Goal: Task Accomplishment & Management: Understand process/instructions

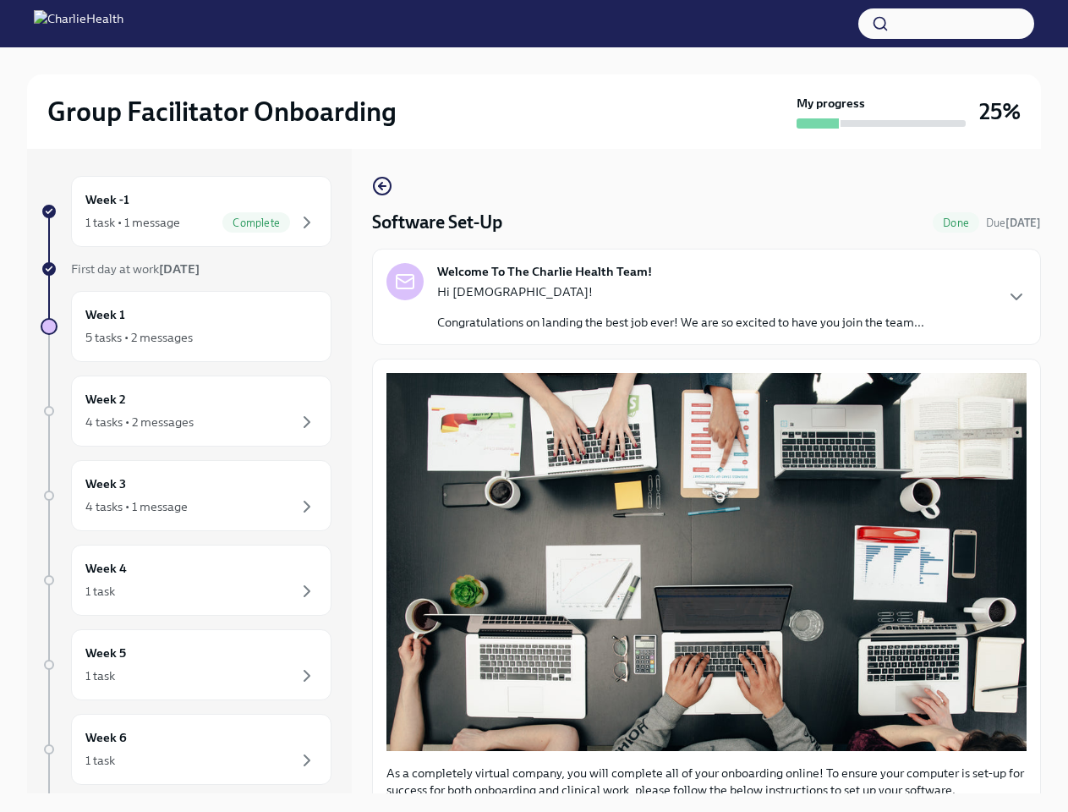
click at [946, 24] on button "button" at bounding box center [946, 23] width 176 height 30
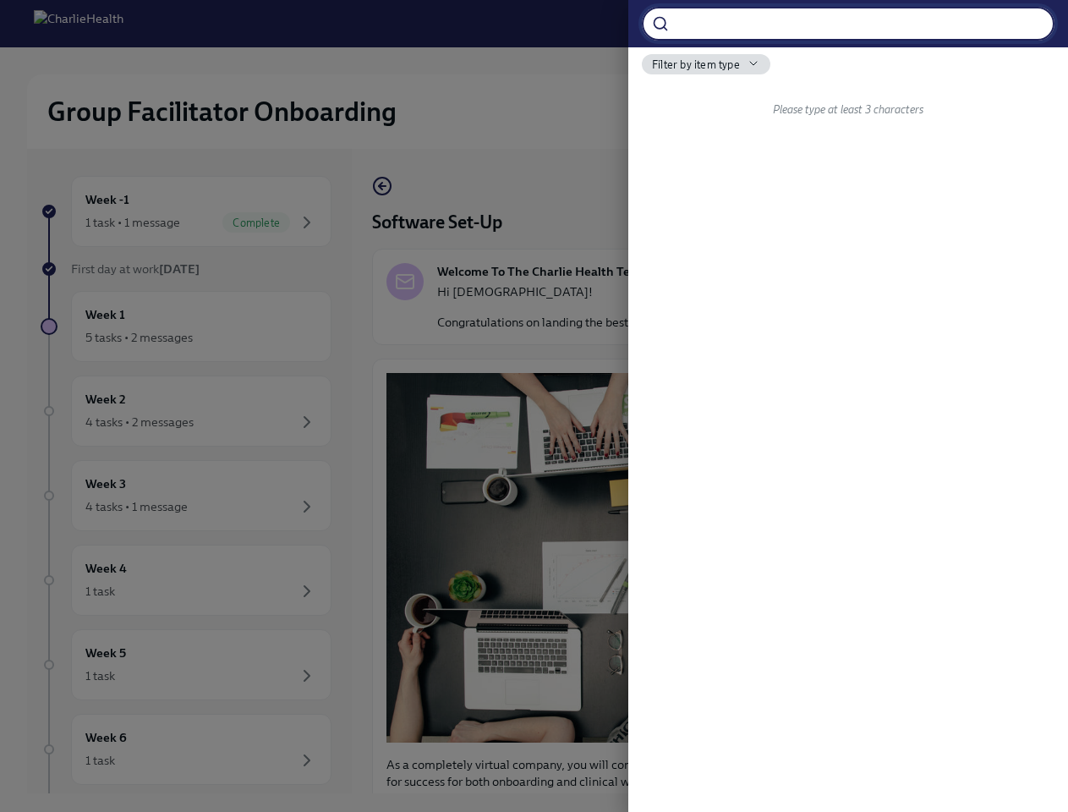
click at [194, 211] on div at bounding box center [534, 406] width 1068 height 812
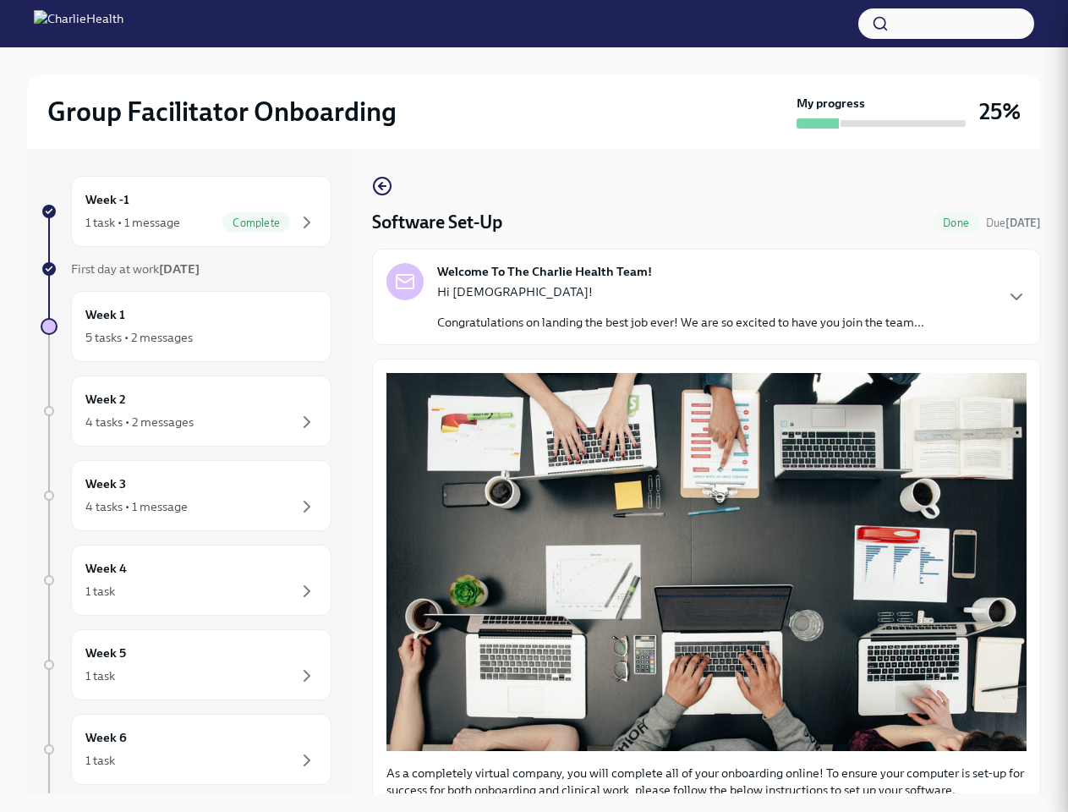
click at [194, 326] on div "Week 1 5 tasks • 2 messages" at bounding box center [201, 326] width 232 height 42
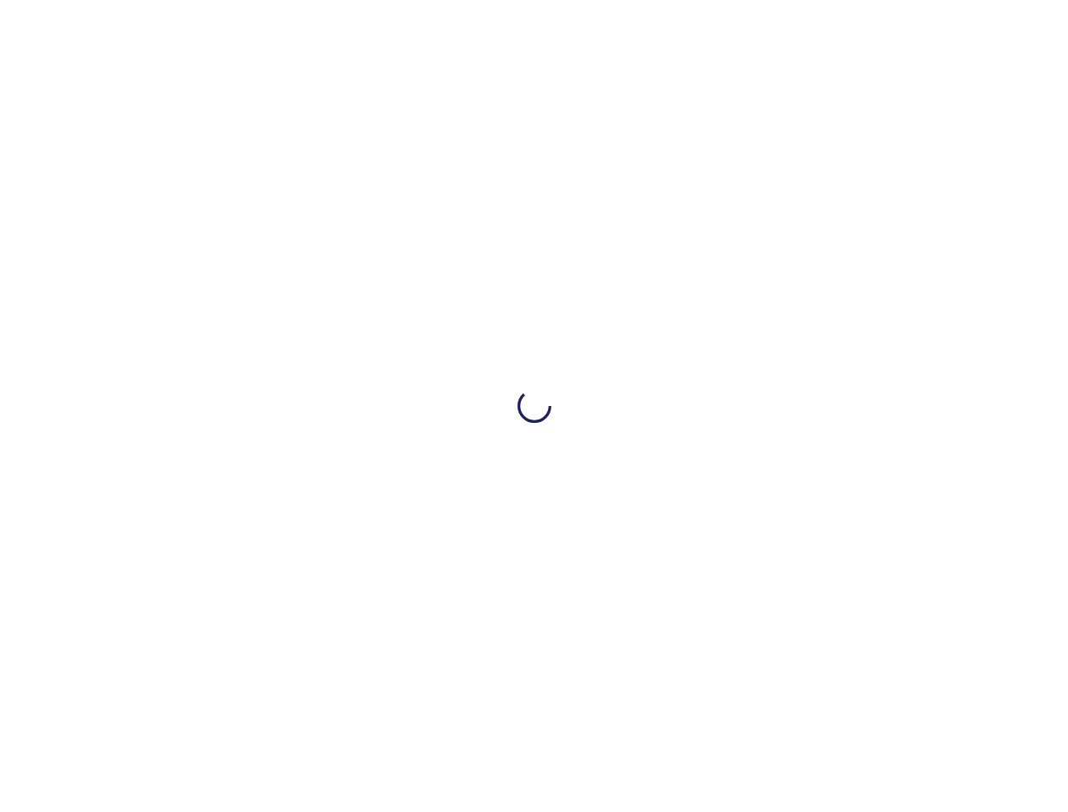
click at [194, 411] on div at bounding box center [534, 406] width 1068 height 812
click at [194, 496] on div at bounding box center [534, 406] width 1068 height 812
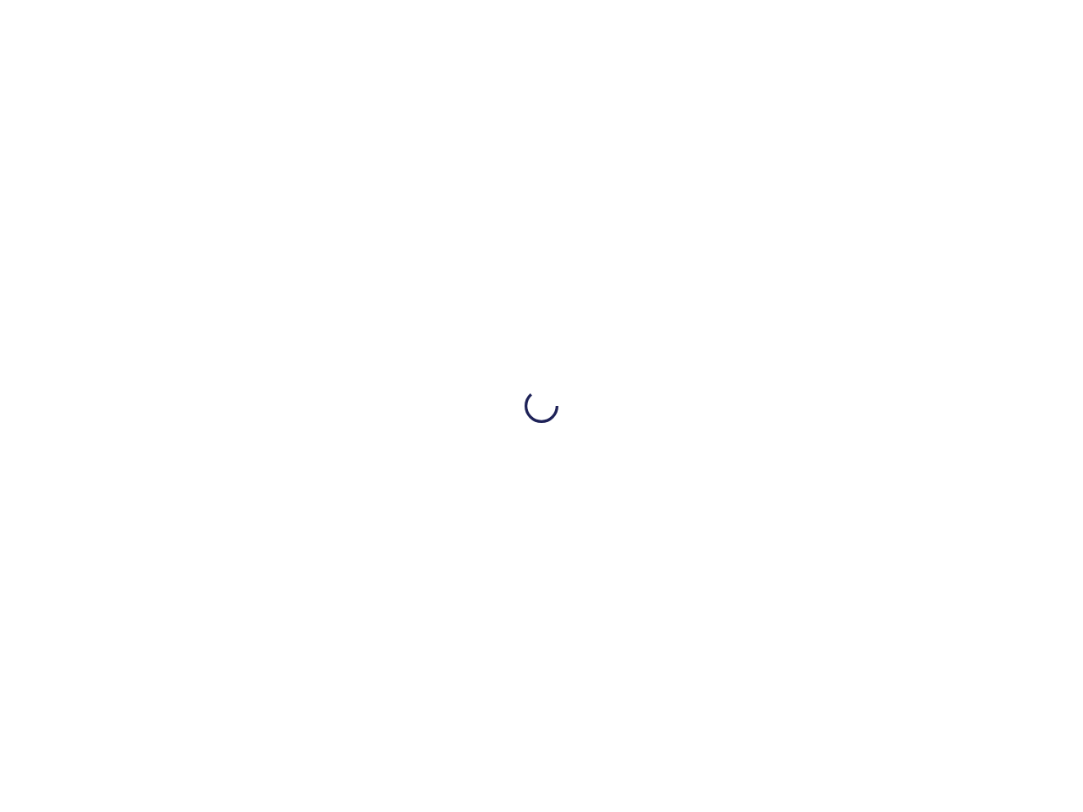
click at [194, 580] on div at bounding box center [541, 406] width 1083 height 812
